Goal: Information Seeking & Learning: Compare options

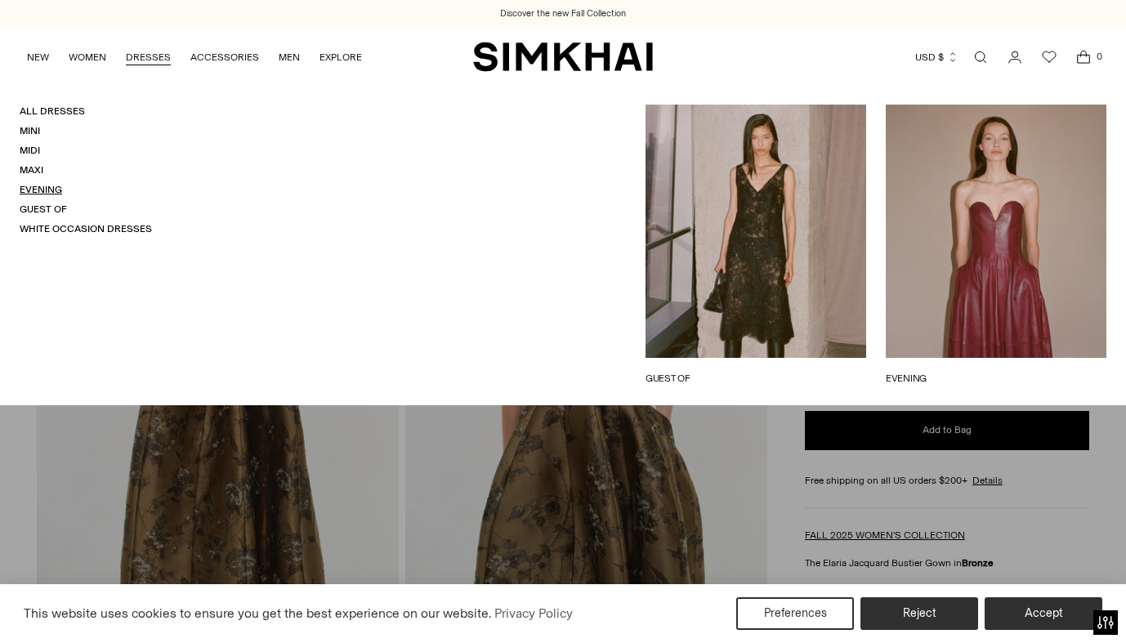
click at [45, 188] on link "Evening" at bounding box center [41, 189] width 43 height 11
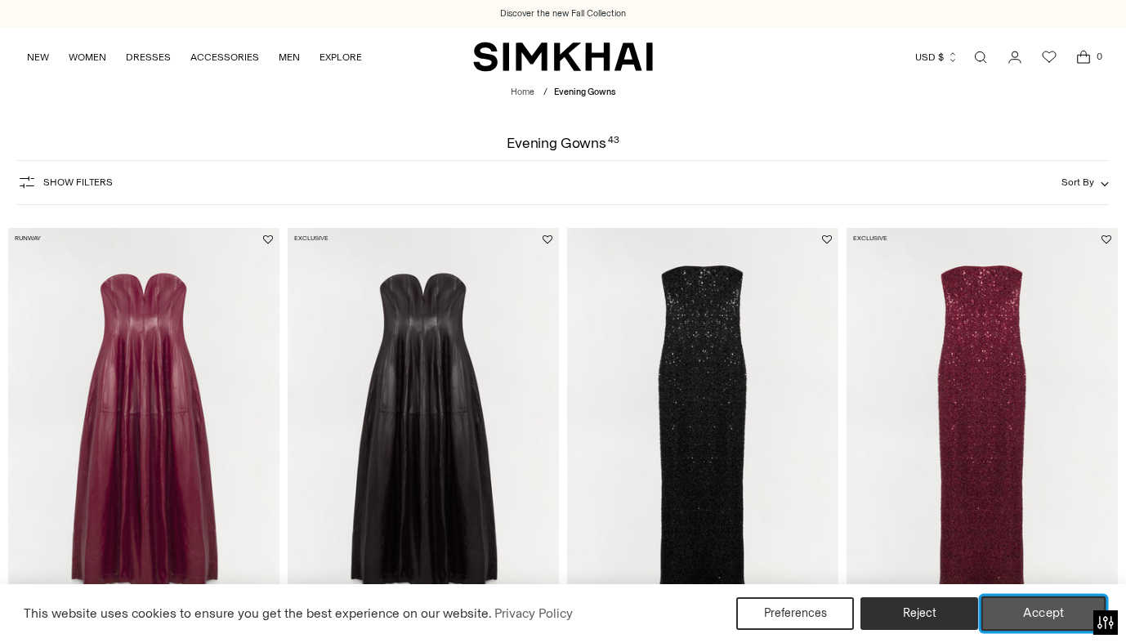
click at [1015, 613] on button "Accept" at bounding box center [1044, 614] width 125 height 34
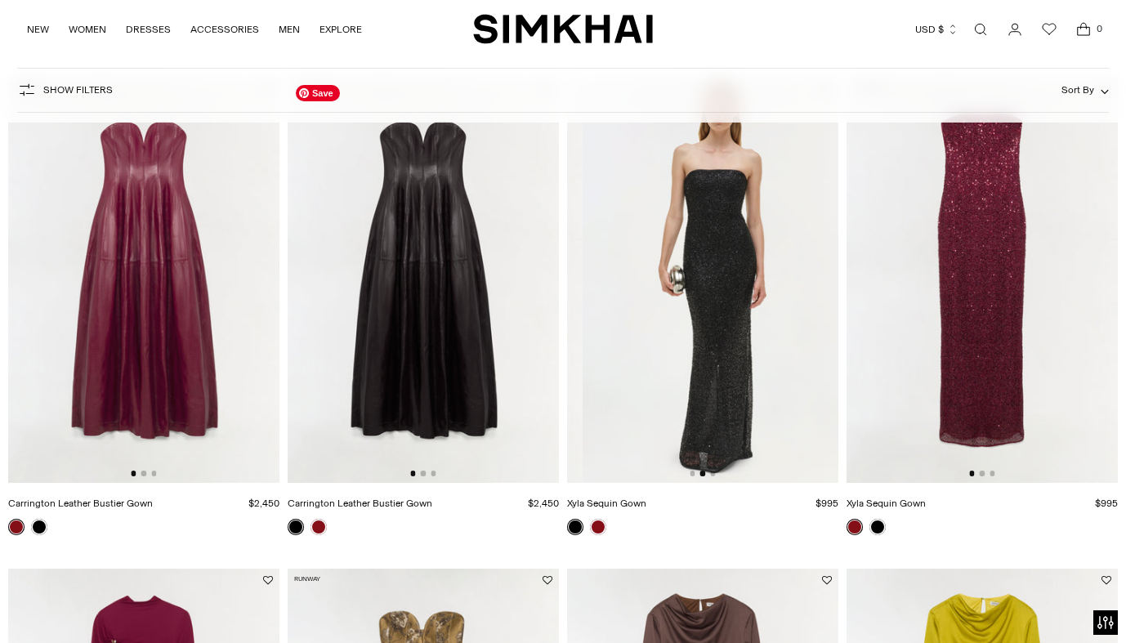
scroll to position [0, 271]
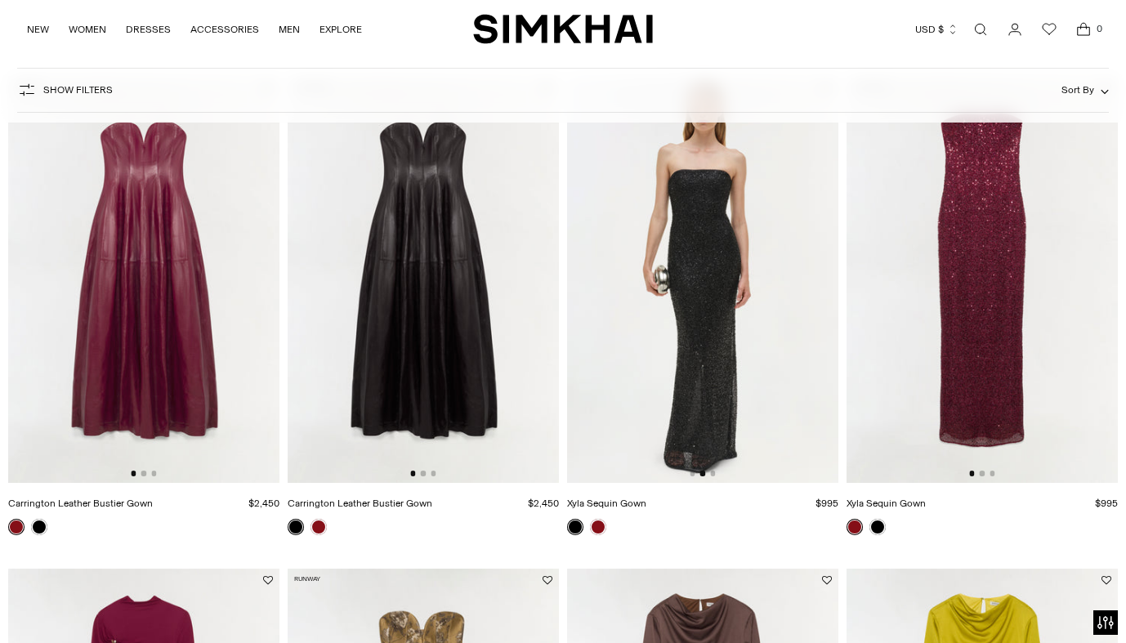
click at [591, 87] on div "Show Filters Show Filters Sort By Recommended Most Popular Newest" at bounding box center [563, 90] width 1093 height 45
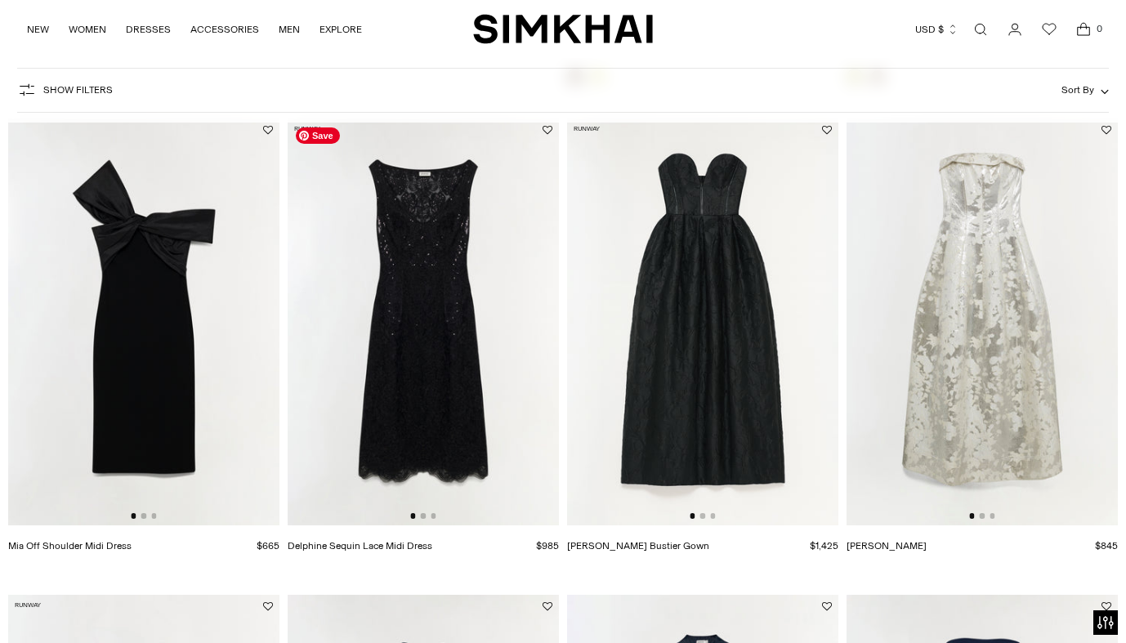
scroll to position [1096, 0]
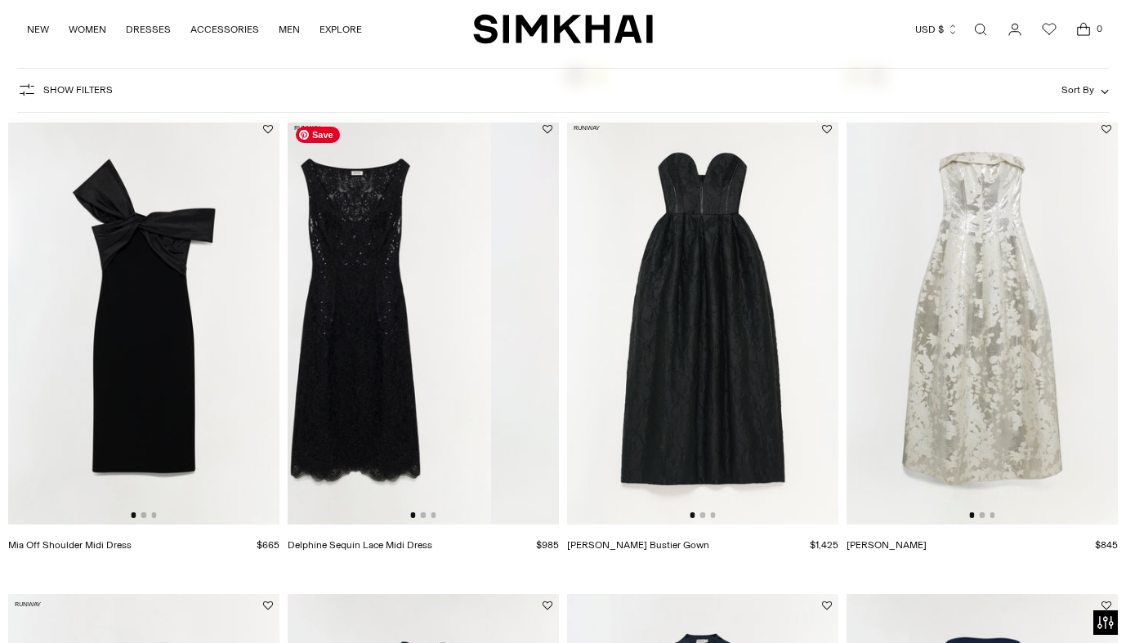
drag, startPoint x: 428, startPoint y: 287, endPoint x: 192, endPoint y: 296, distance: 236.4
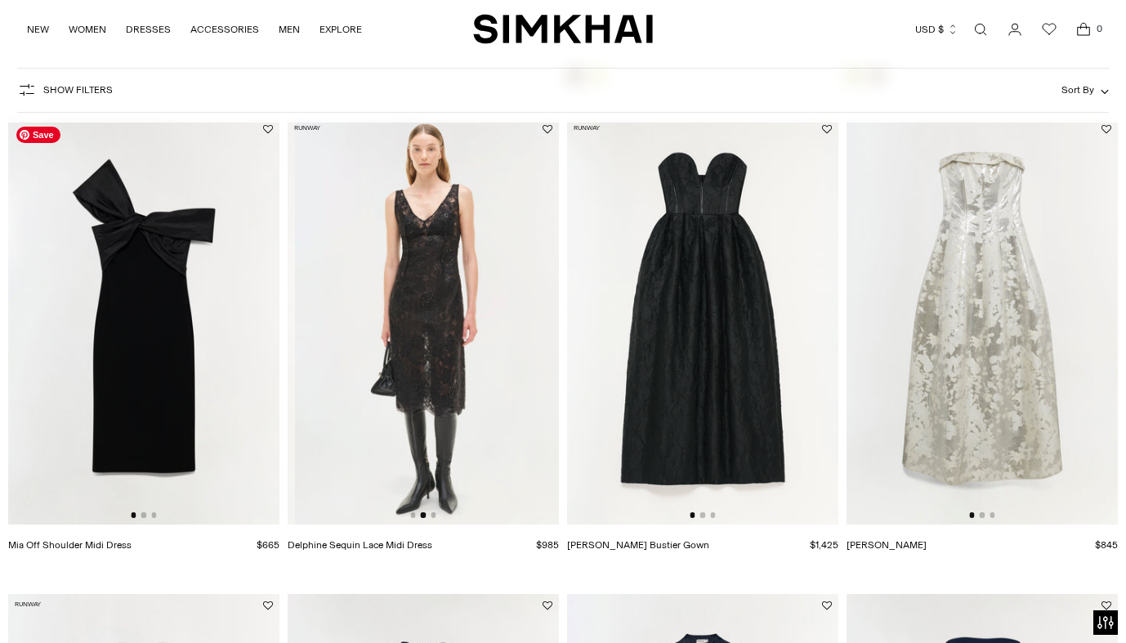
scroll to position [0, 271]
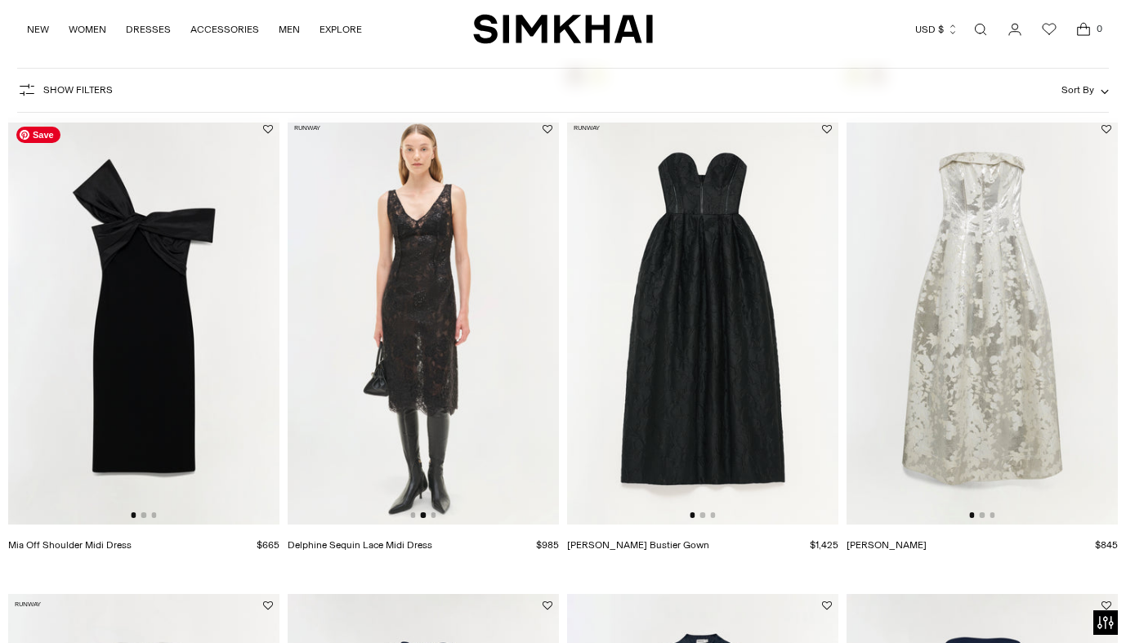
drag, startPoint x: 210, startPoint y: 299, endPoint x: 6, endPoint y: 314, distance: 204.9
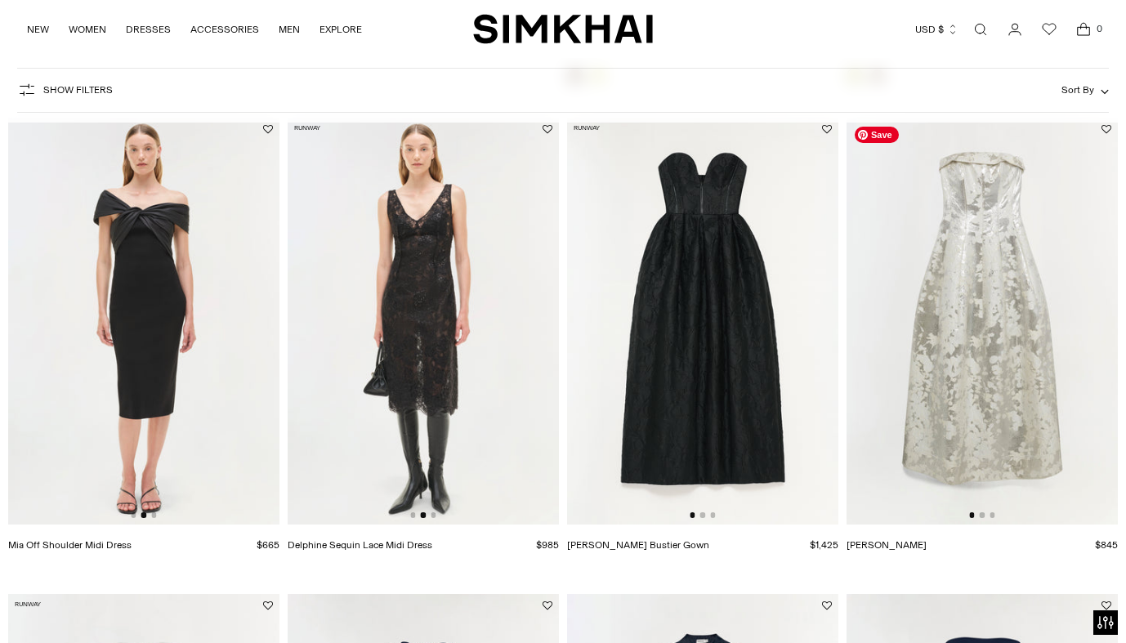
drag, startPoint x: 1042, startPoint y: 308, endPoint x: 799, endPoint y: 308, distance: 242.7
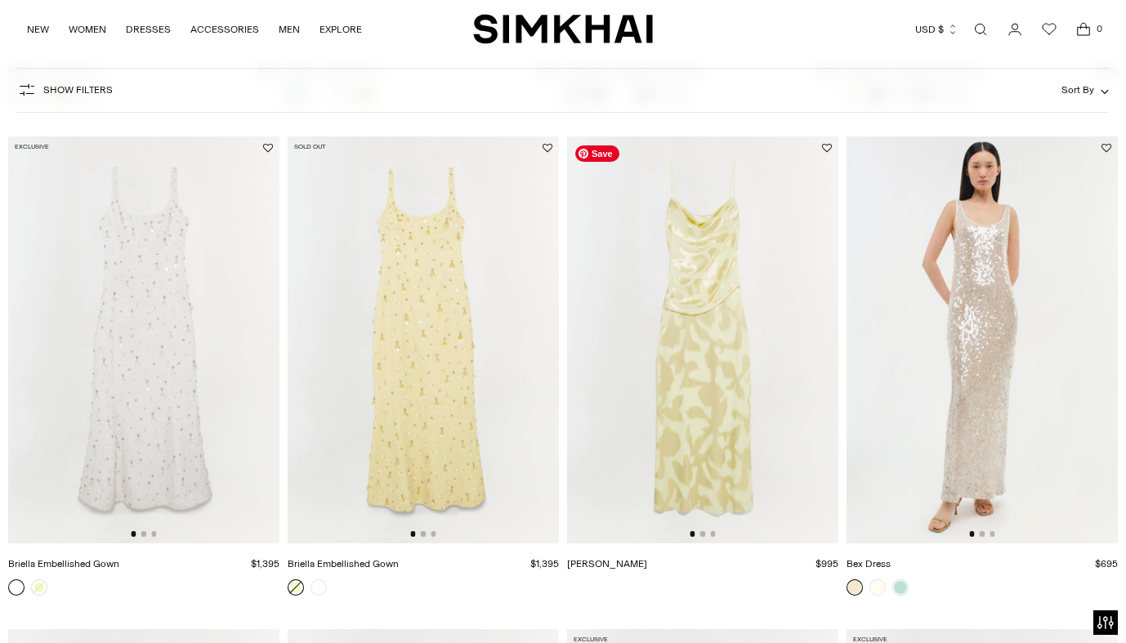
scroll to position [2541, 0]
drag, startPoint x: 1000, startPoint y: 334, endPoint x: 783, endPoint y: 334, distance: 217.4
click at [790, 334] on div "Runway Carrington Leather Bustier Gown $2,450 Unit price / per" at bounding box center [563, 366] width 1110 height 5384
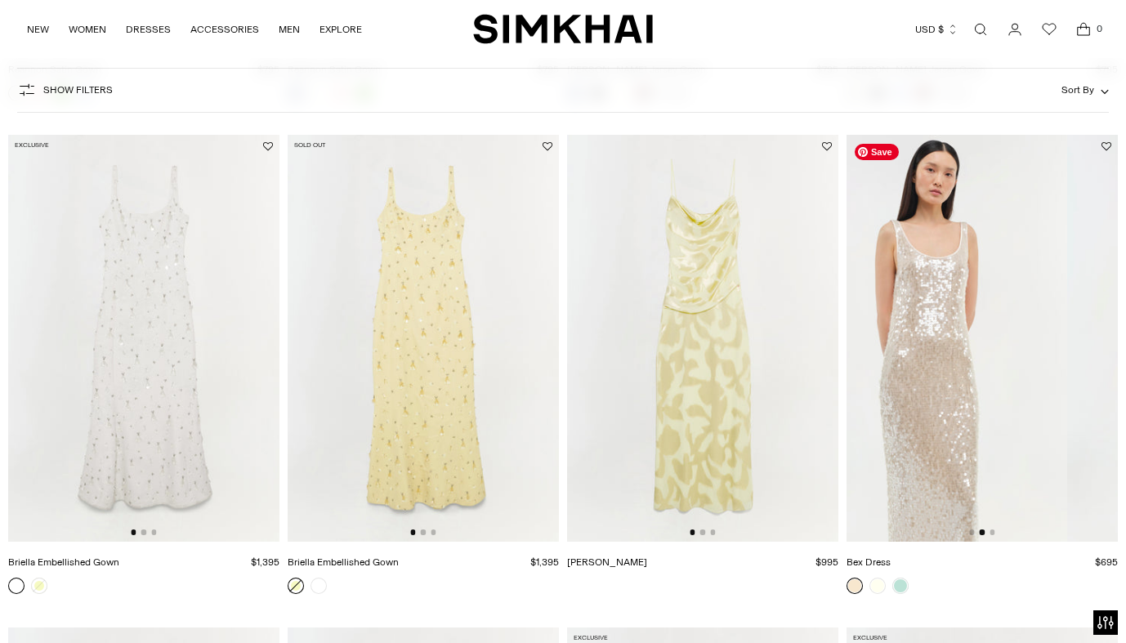
drag, startPoint x: 1000, startPoint y: 378, endPoint x: 736, endPoint y: 378, distance: 264.0
click at [737, 378] on div "Runway Carrington Leather Bustier Gown $2,450 Unit price / per" at bounding box center [563, 366] width 1110 height 5384
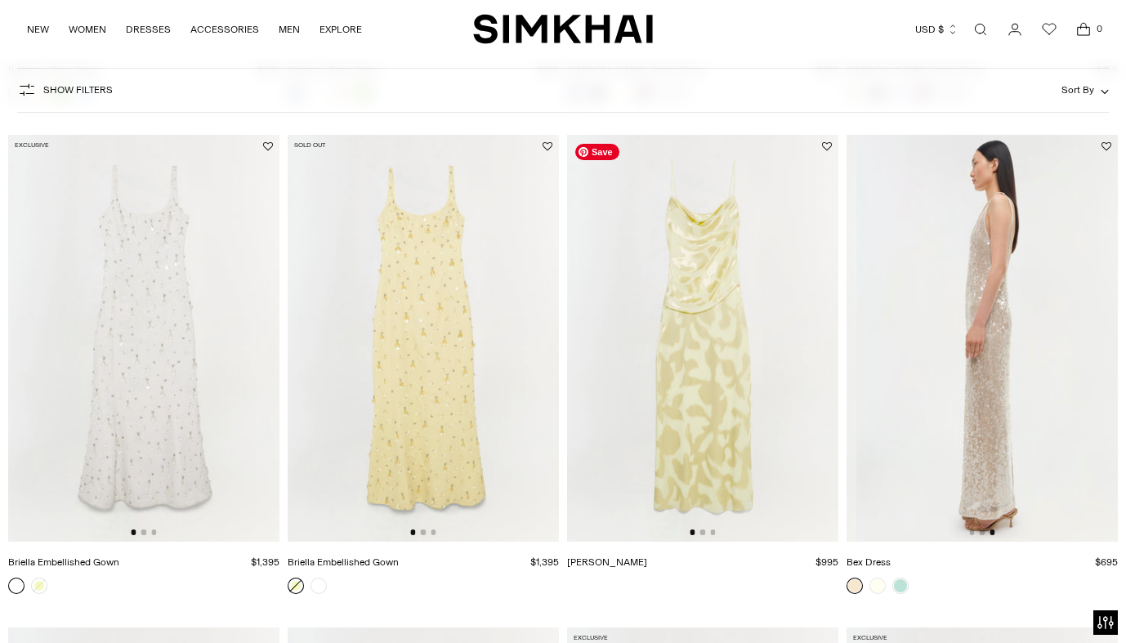
scroll to position [0, 543]
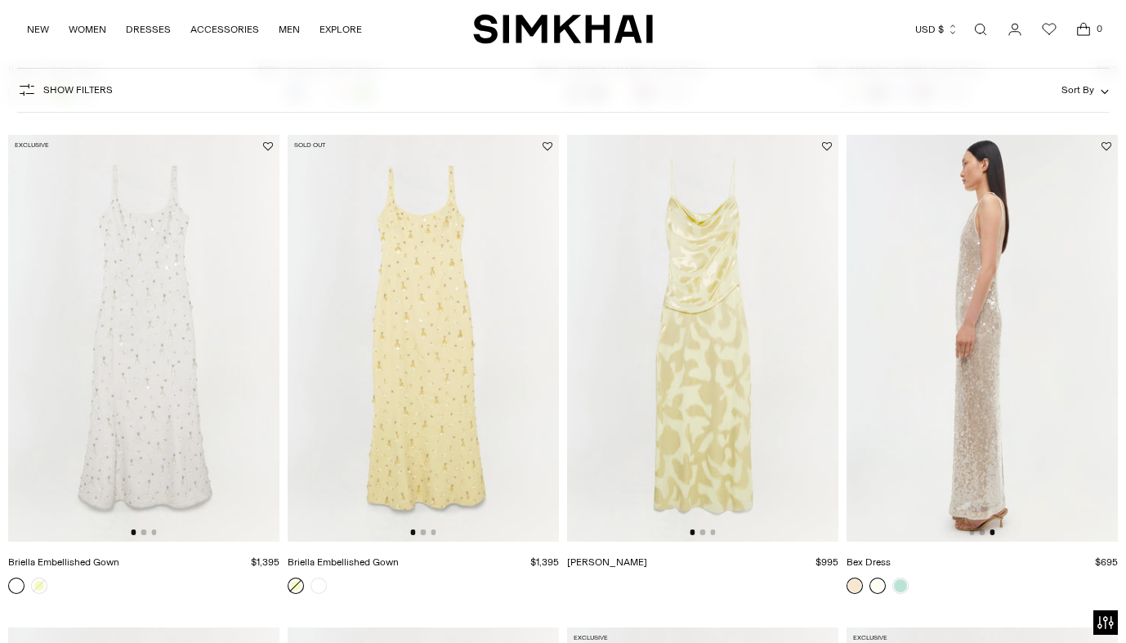
click at [875, 585] on link at bounding box center [878, 586] width 16 height 16
drag, startPoint x: 460, startPoint y: 349, endPoint x: 186, endPoint y: 349, distance: 274.6
click at [187, 349] on div "Runway Carrington Leather Bustier Gown $2,450 Unit price / per" at bounding box center [563, 366] width 1110 height 5384
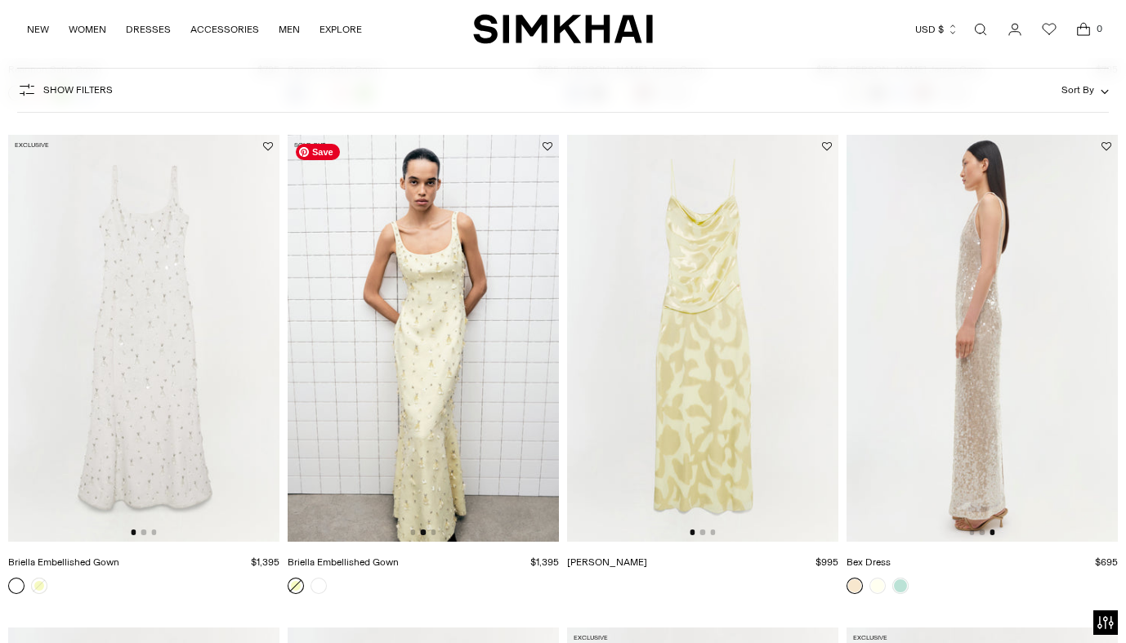
drag, startPoint x: 424, startPoint y: 382, endPoint x: 232, endPoint y: 382, distance: 192.1
click at [235, 382] on div "Runway Carrington Leather Bustier Gown $2,450 Unit price / per" at bounding box center [563, 366] width 1110 height 5384
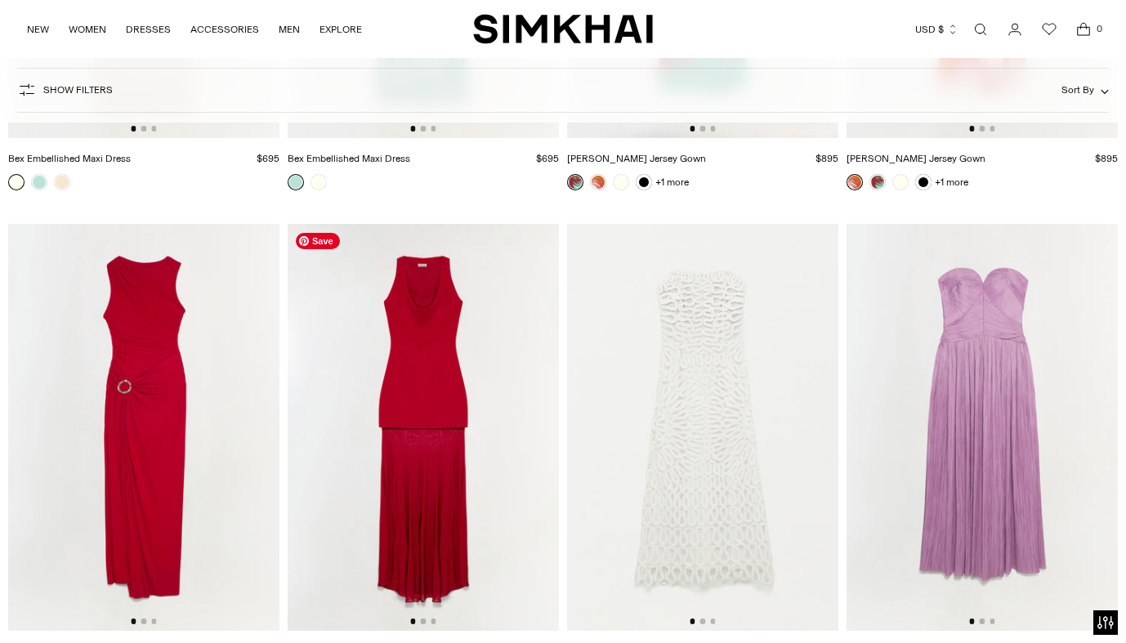
scroll to position [3514, 0]
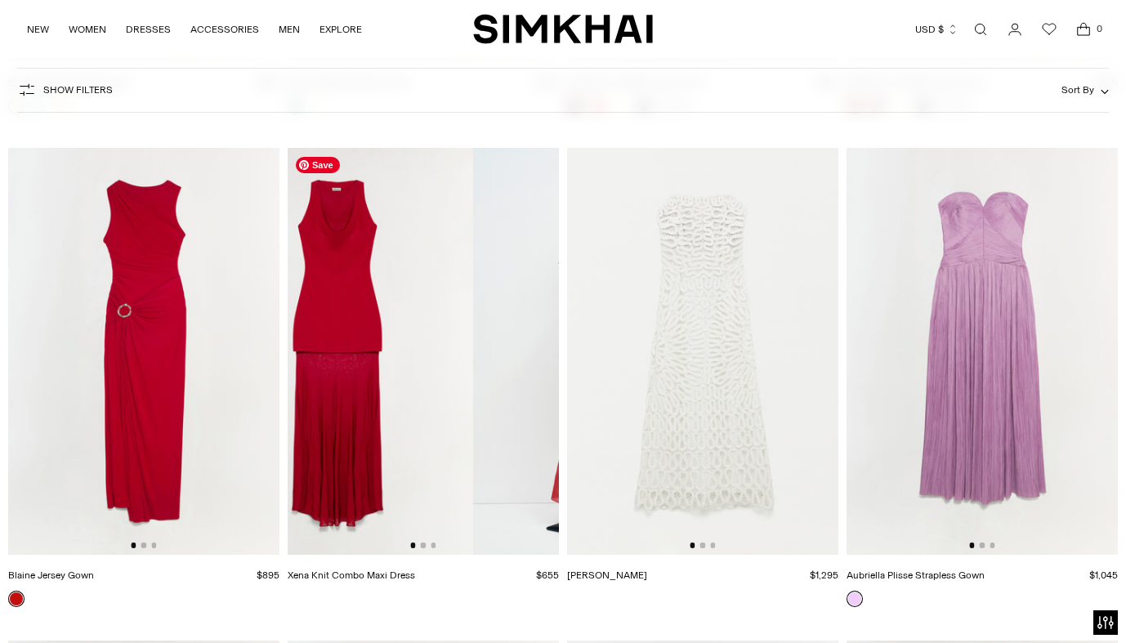
drag, startPoint x: 423, startPoint y: 333, endPoint x: 189, endPoint y: 334, distance: 234.6
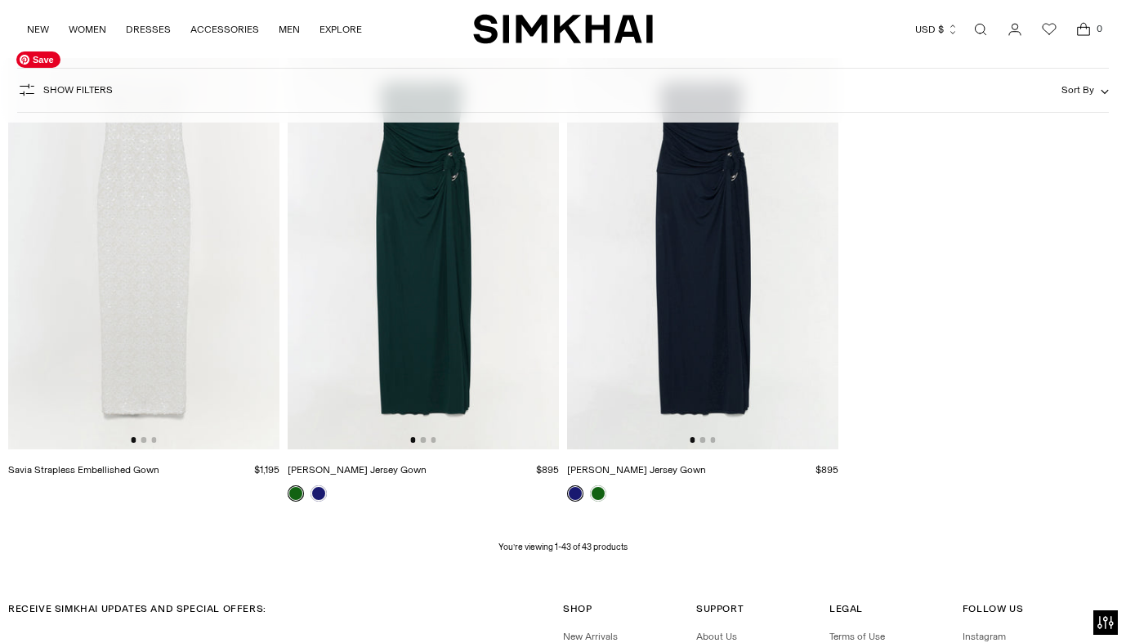
scroll to position [5093, 0]
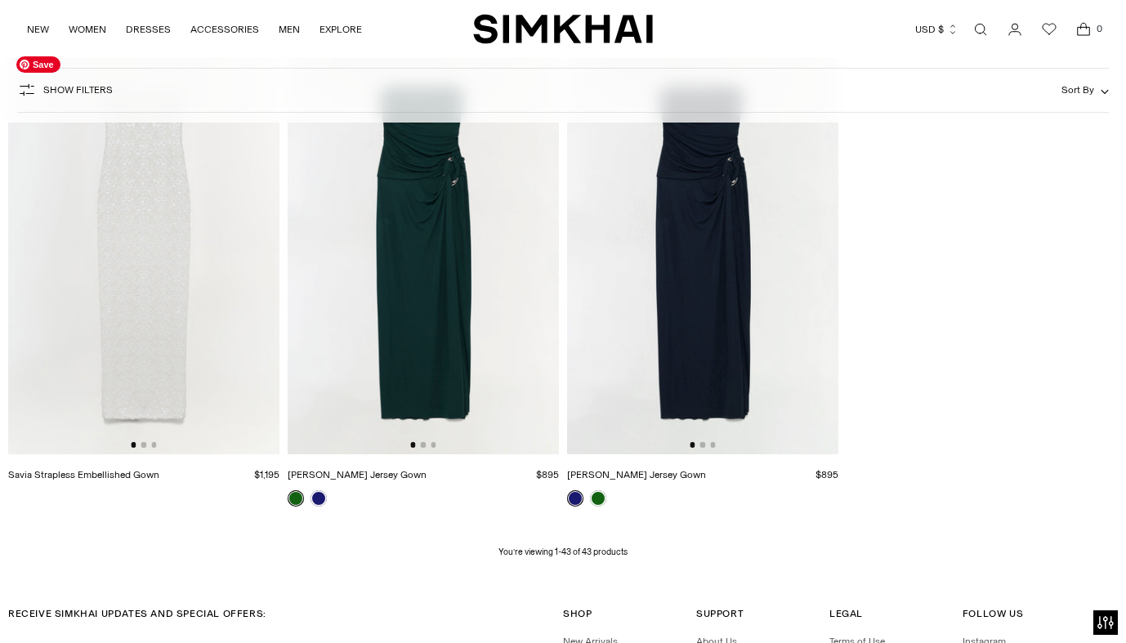
drag, startPoint x: 189, startPoint y: 334, endPoint x: -1, endPoint y: 334, distance: 189.6
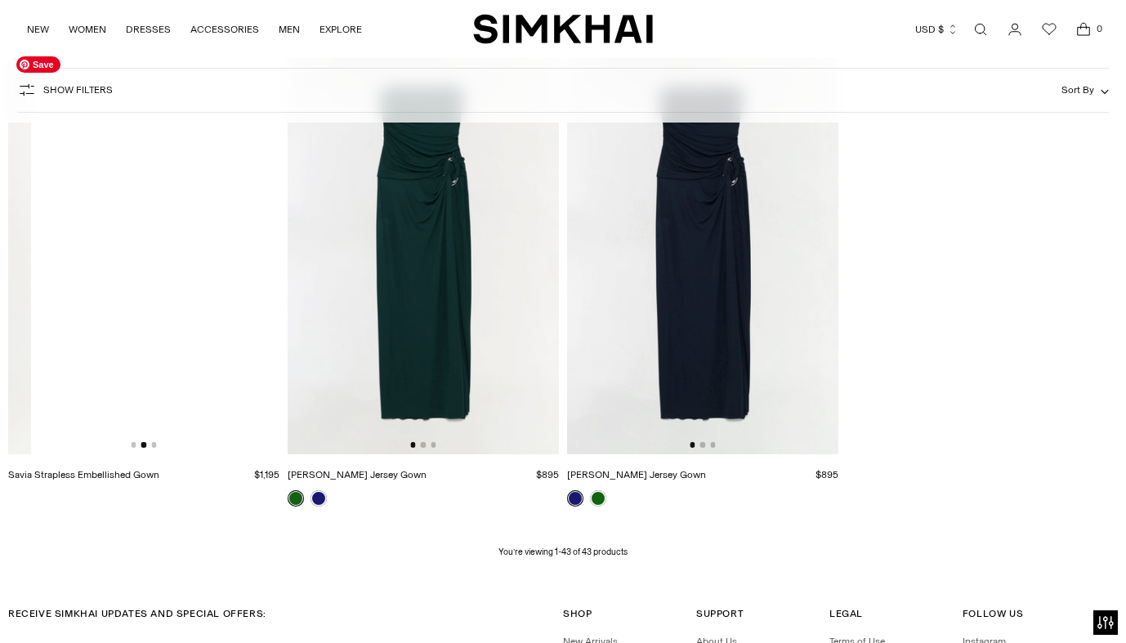
scroll to position [0, 271]
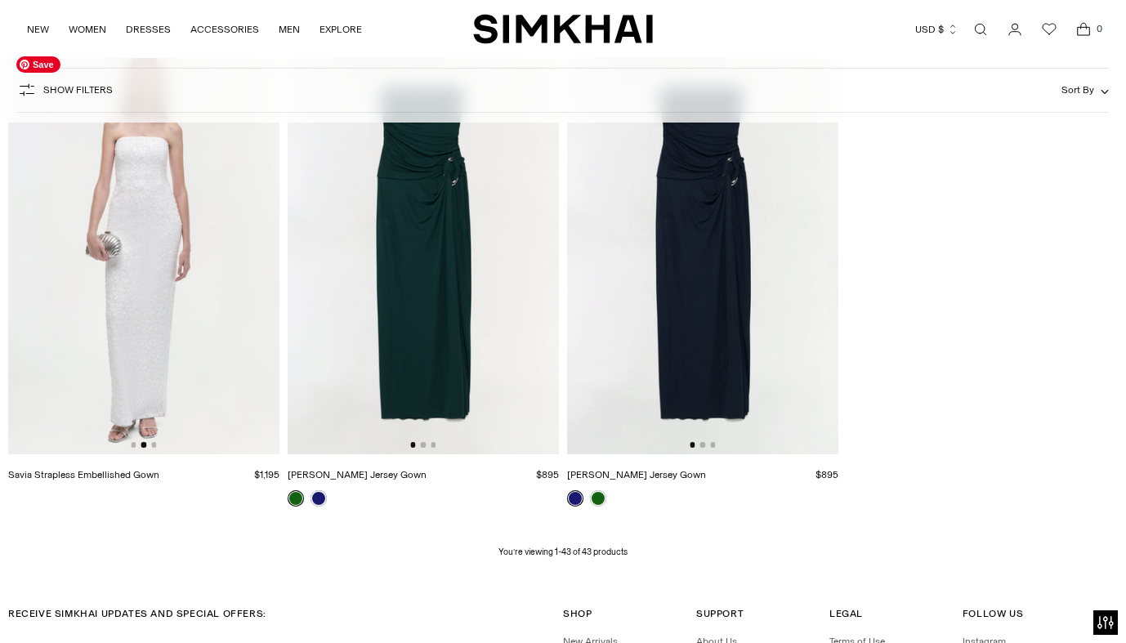
drag, startPoint x: 197, startPoint y: 257, endPoint x: 2, endPoint y: 257, distance: 194.5
click at [8, 257] on img at bounding box center [143, 250] width 271 height 407
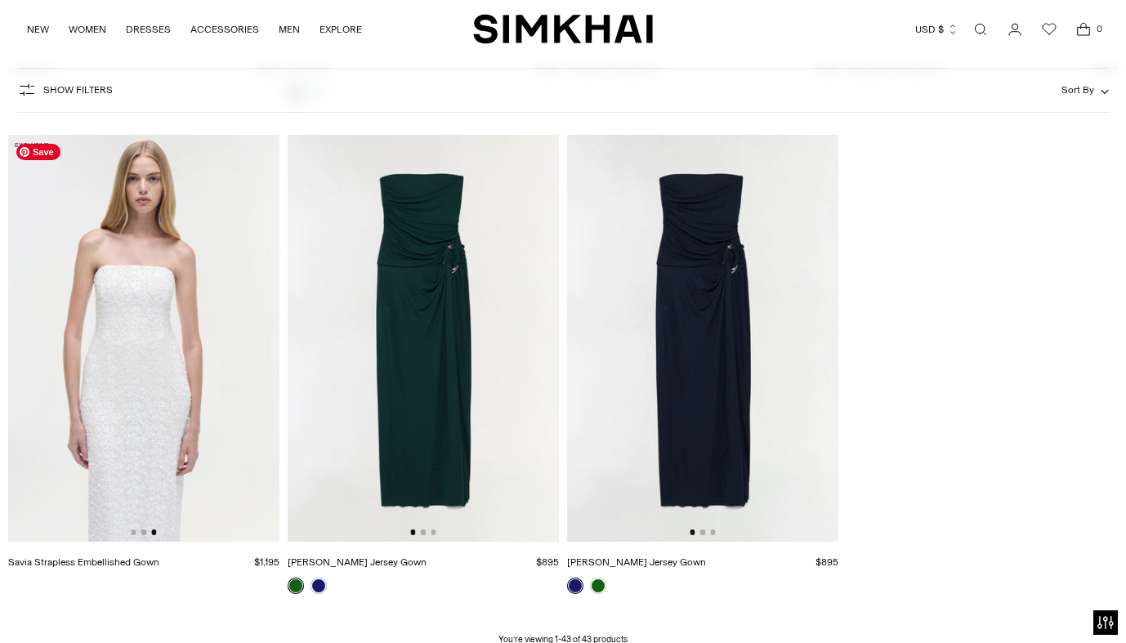
scroll to position [5006, 0]
drag, startPoint x: 182, startPoint y: 316, endPoint x: 46, endPoint y: 316, distance: 136.5
click at [47, 316] on img at bounding box center [143, 337] width 271 height 407
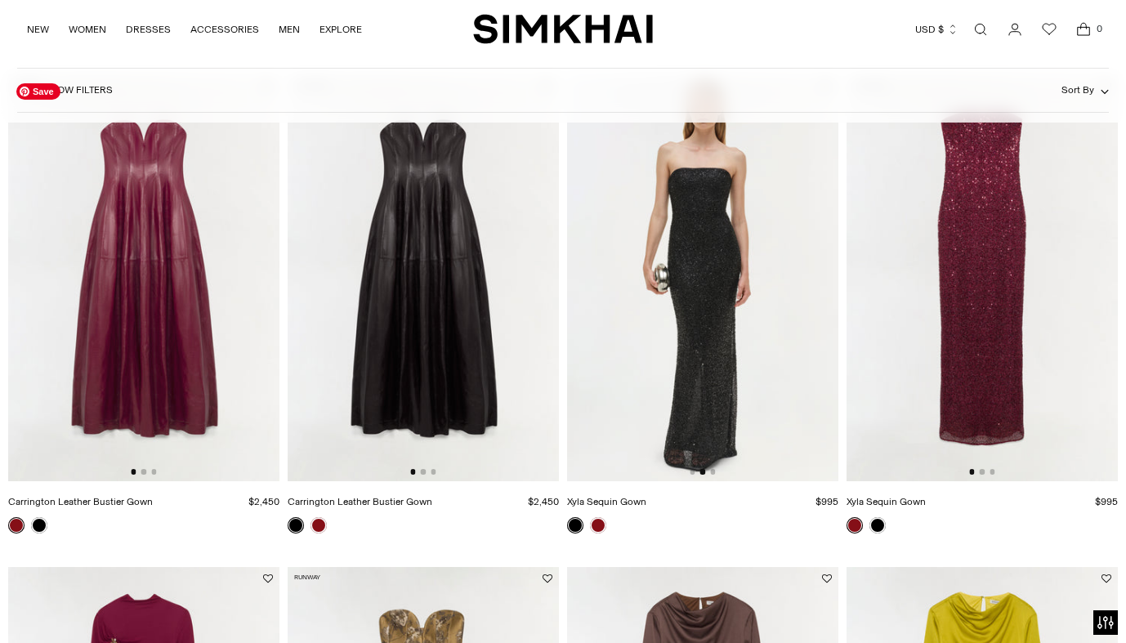
scroll to position [0, 0]
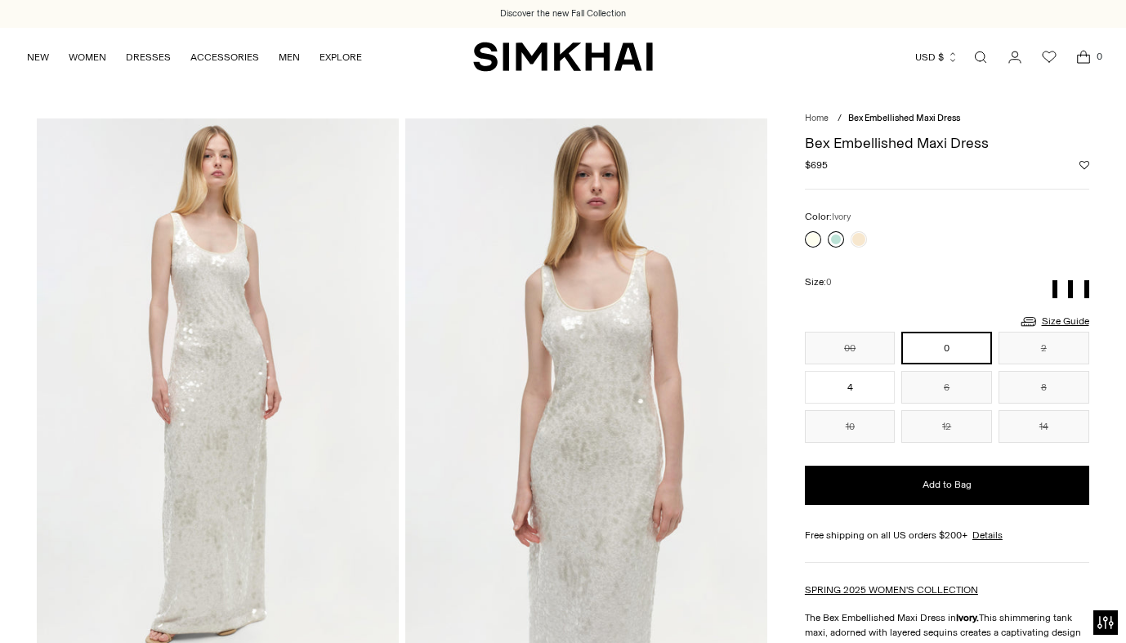
click at [833, 232] on link at bounding box center [836, 239] width 16 height 16
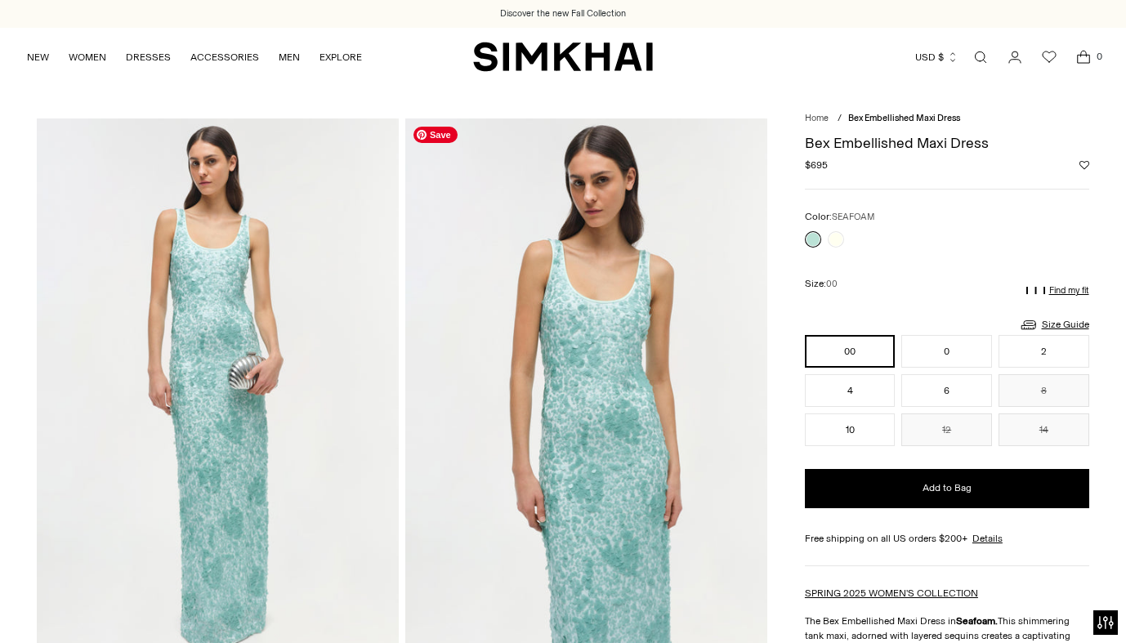
click at [576, 353] on img at bounding box center [586, 390] width 362 height 543
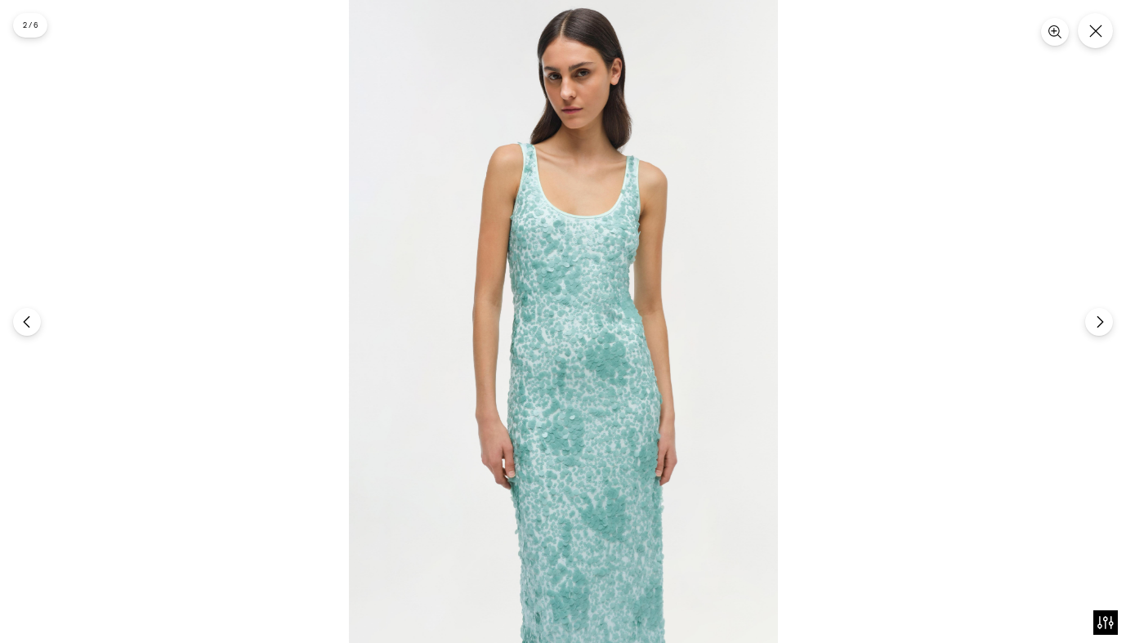
click at [575, 195] on img at bounding box center [563, 321] width 429 height 643
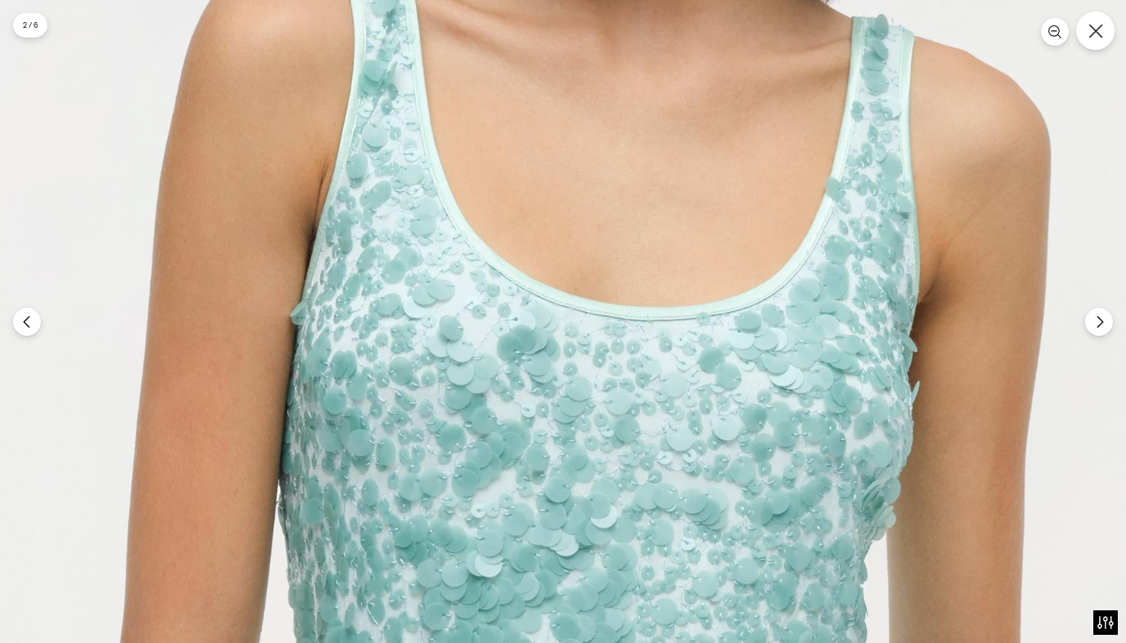
click at [1092, 39] on button "Close" at bounding box center [1095, 30] width 38 height 38
